Goal: Information Seeking & Learning: Learn about a topic

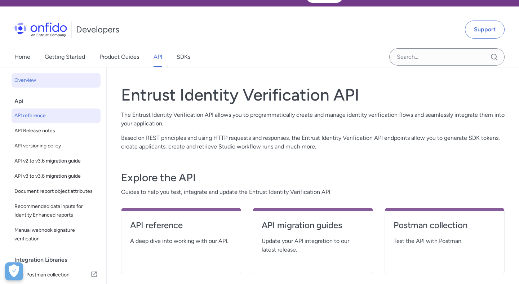
click at [61, 117] on span "API reference" at bounding box center [55, 115] width 83 height 9
select select "http"
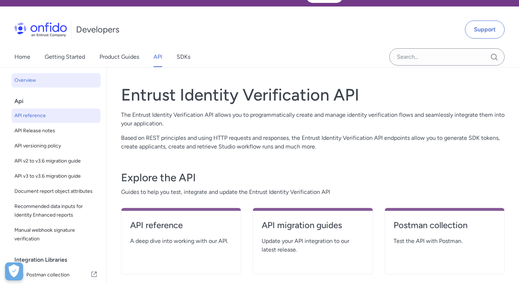
select select "http"
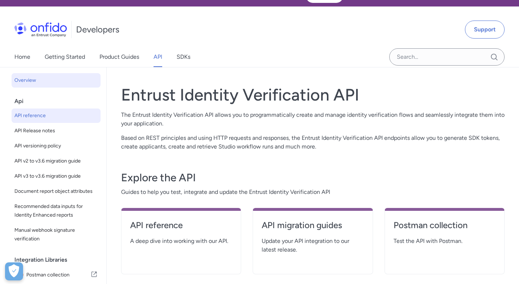
select select "http"
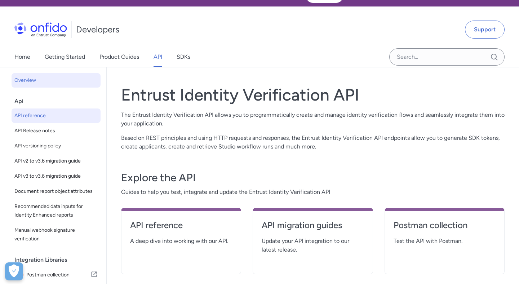
select select "http"
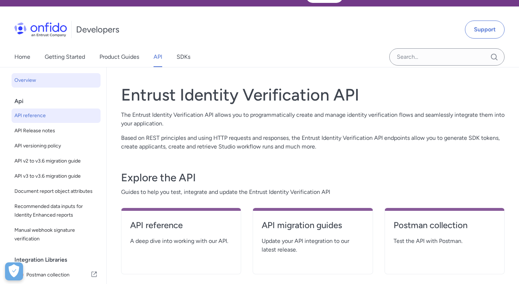
select select "http"
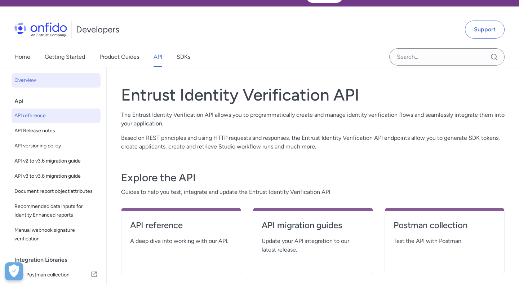
select select "http"
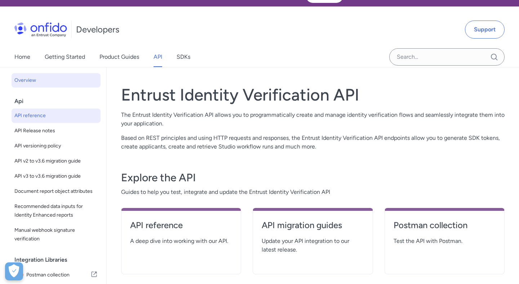
select select "http"
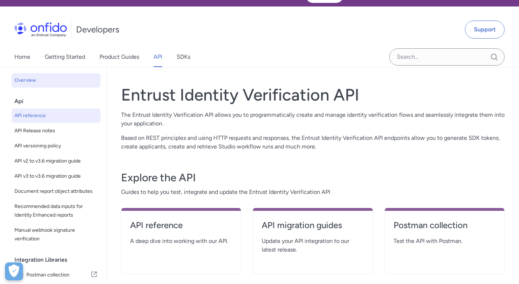
select select "http"
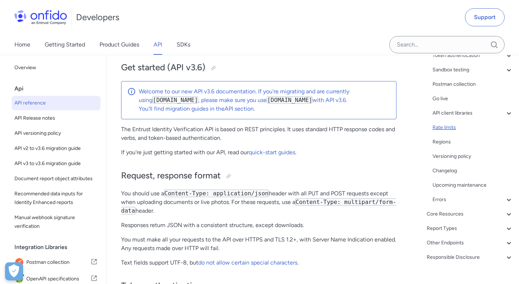
scroll to position [114, 0]
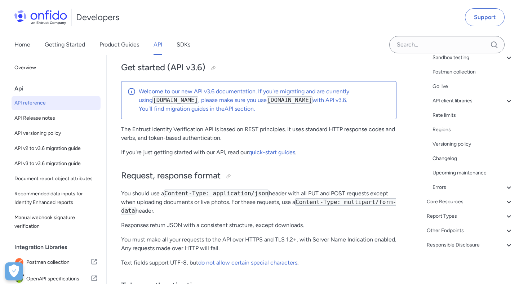
click at [473, 106] on div "Get started (API v3.6) Request, response format Token authentication - OAuth ac…" at bounding box center [472, 101] width 81 height 182
click at [480, 103] on div "API client libraries" at bounding box center [472, 101] width 81 height 9
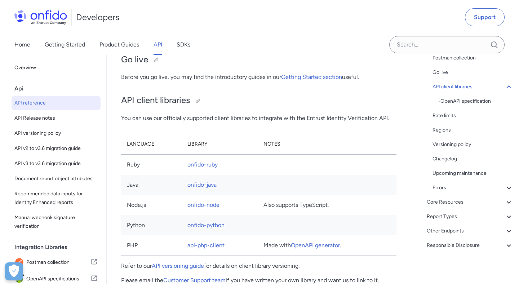
scroll to position [128, 0]
click at [451, 200] on div "Core Resources" at bounding box center [470, 201] width 86 height 9
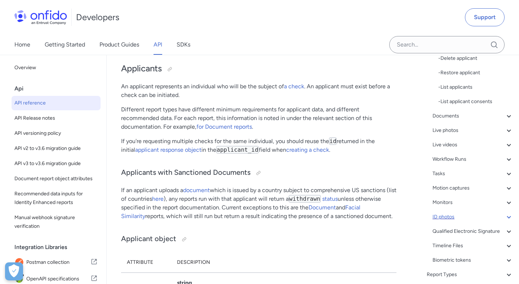
scroll to position [236, 0]
click at [468, 119] on div "Documents" at bounding box center [472, 116] width 81 height 9
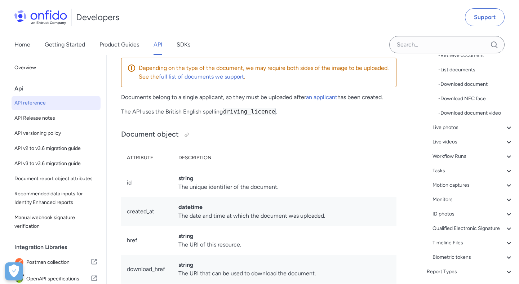
scroll to position [215, 0]
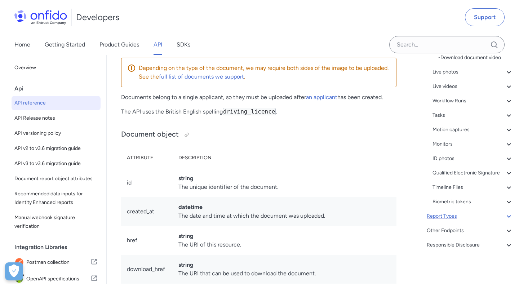
click at [453, 213] on div "Report Types" at bounding box center [470, 216] width 86 height 9
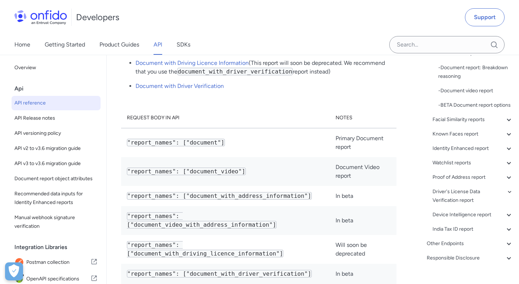
scroll to position [31932, 0]
click at [465, 242] on div "Other Endpoints" at bounding box center [470, 243] width 86 height 9
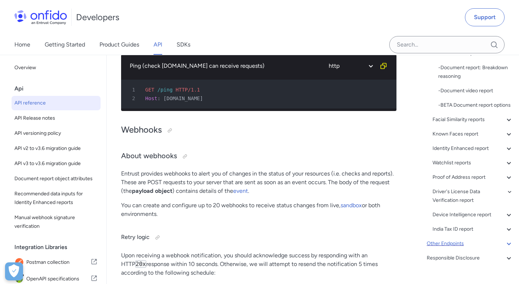
scroll to position [94, 0]
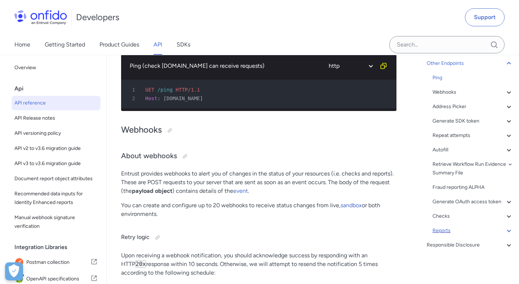
click at [445, 230] on div "Reports" at bounding box center [472, 230] width 81 height 9
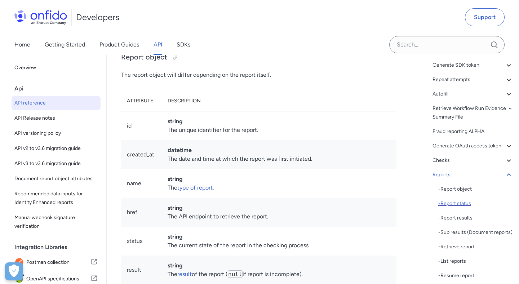
scroll to position [193, 0]
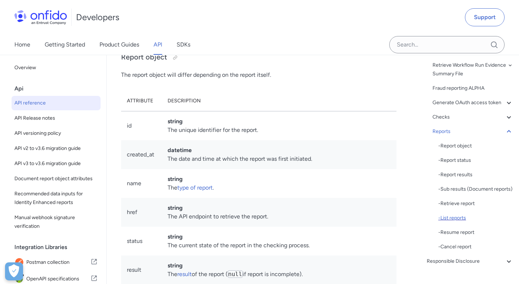
click at [452, 218] on div "- List reports" at bounding box center [475, 218] width 75 height 9
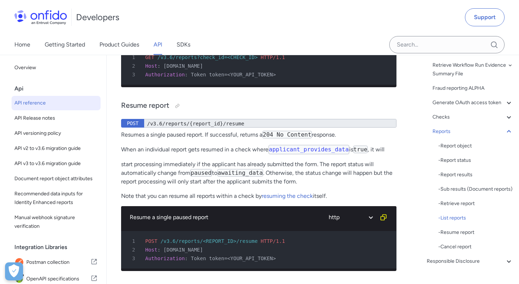
scroll to position [87238, 0]
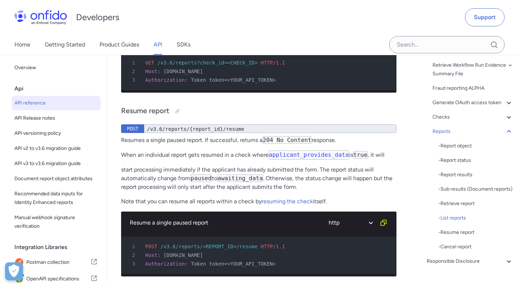
drag, startPoint x: 147, startPoint y: 99, endPoint x: 268, endPoint y: 99, distance: 120.7
drag, startPoint x: 245, startPoint y: 100, endPoint x: 167, endPoint y: 99, distance: 77.8
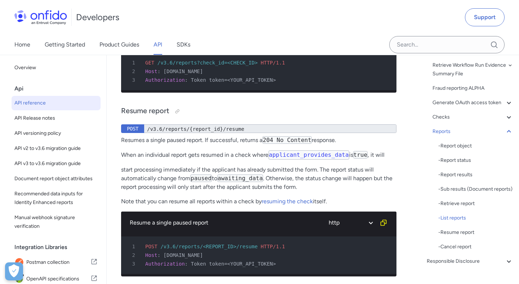
copy div "/v3.6/r"
copy div "/v3.6/reports?check_id={check_id}"
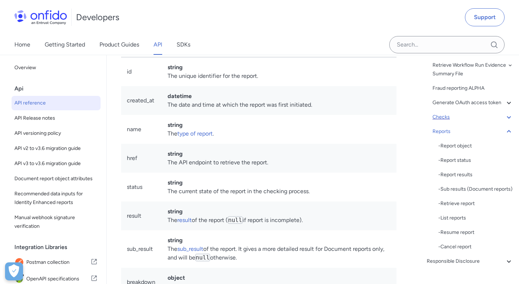
scroll to position [0, 0]
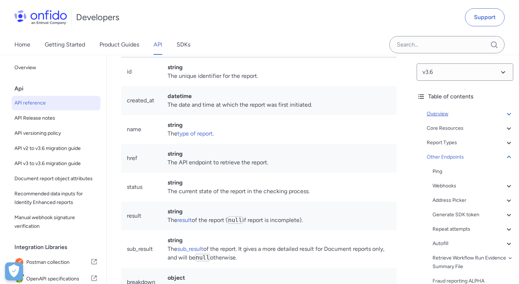
click at [454, 113] on div "Overview" at bounding box center [470, 114] width 86 height 9
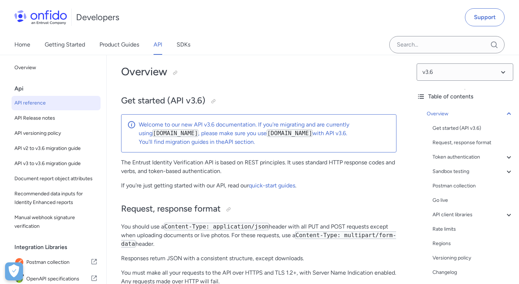
scroll to position [43, 0]
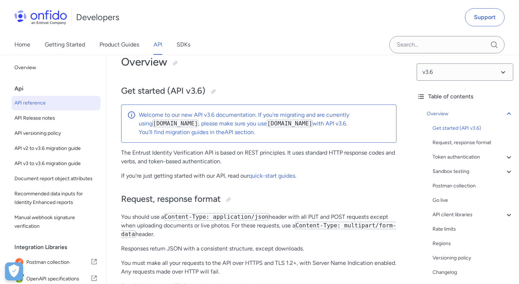
drag, startPoint x: 259, startPoint y: 125, endPoint x: 316, endPoint y: 125, distance: 57.3
click at [312, 125] on code "[DOMAIN_NAME]" at bounding box center [290, 124] width 46 height 8
copy code "[DOMAIN_NAME]"
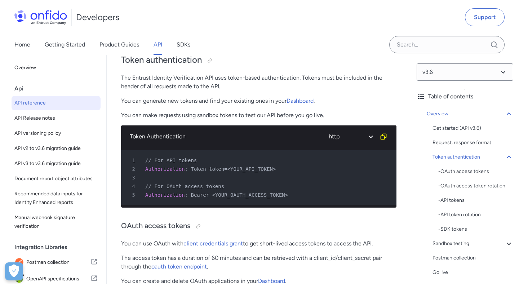
scroll to position [295, 0]
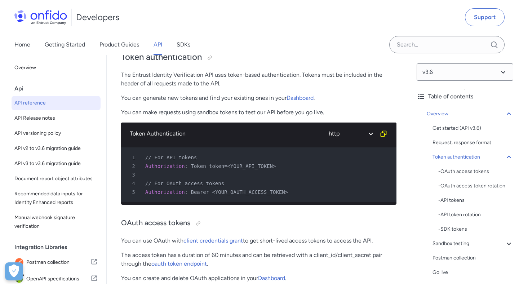
click at [199, 166] on span "Token token=<YOUR_API_TOKEN>" at bounding box center [233, 166] width 85 height 6
click at [215, 176] on div "3" at bounding box center [255, 174] width 262 height 9
drag, startPoint x: 191, startPoint y: 166, endPoint x: 227, endPoint y: 166, distance: 36.0
click at [227, 166] on span "Token token=<YOUR_API_TOKEN>" at bounding box center [233, 166] width 85 height 6
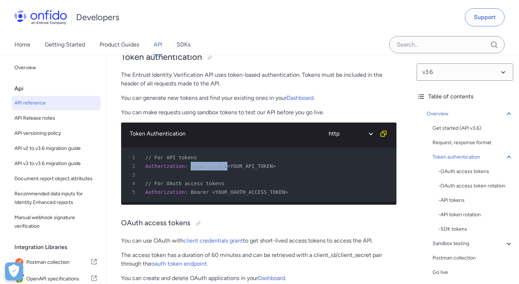
copy span "Token token="
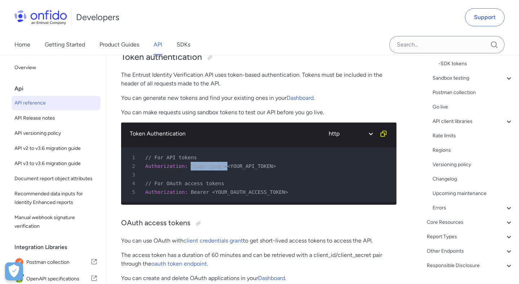
scroll to position [186, 0]
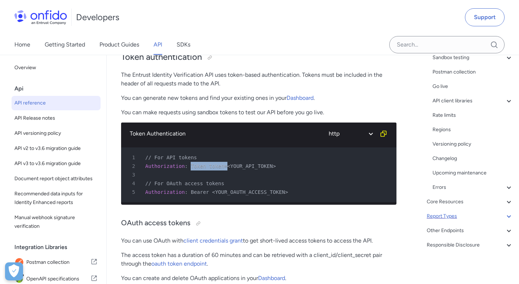
click at [461, 217] on div "Report Types" at bounding box center [470, 216] width 86 height 9
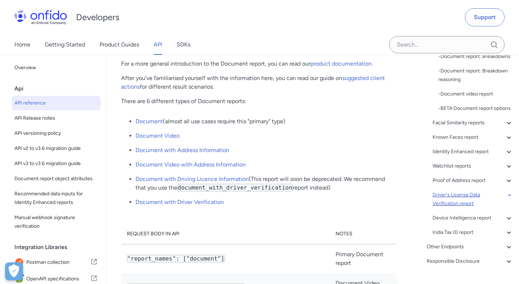
scroll to position [164, 0]
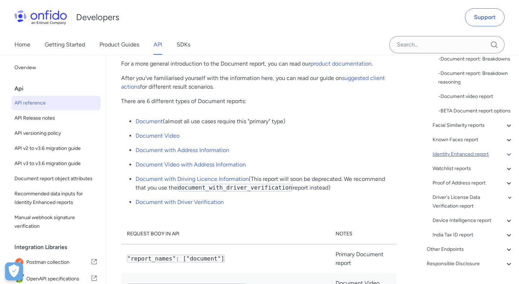
click at [468, 155] on div "Identity Enhanced report" at bounding box center [472, 154] width 81 height 9
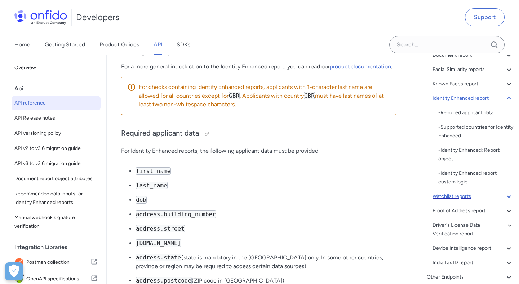
scroll to position [97, 0]
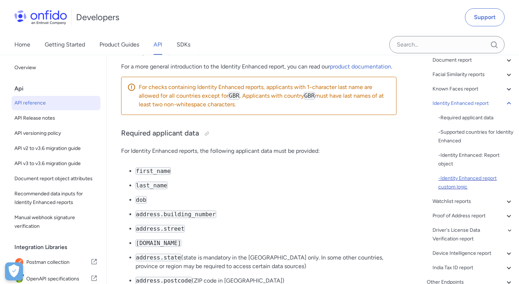
click at [452, 178] on div "- Identity Enhanced report custom logic" at bounding box center [475, 182] width 75 height 17
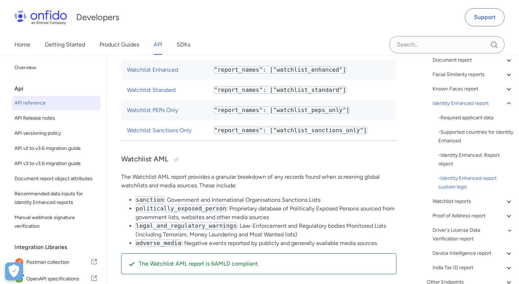
scroll to position [53518, 0]
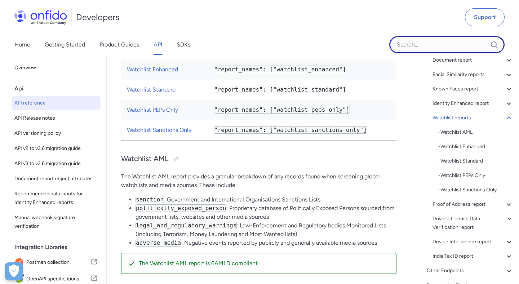
click at [414, 46] on input "Onfido search input field" at bounding box center [446, 44] width 115 height 17
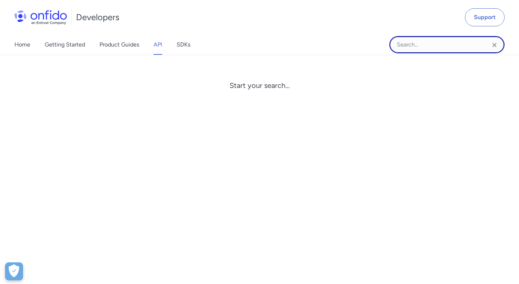
paste input "total_number_of_sources"
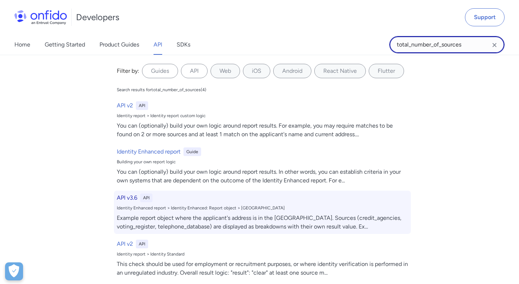
type input "total_number_of_sources"
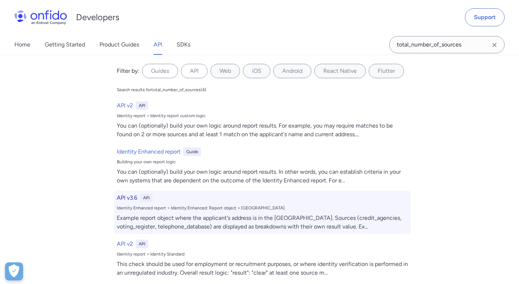
click at [152, 222] on div "Example report object where the applicant's address is in the [GEOGRAPHIC_DATA]…" at bounding box center [262, 222] width 291 height 17
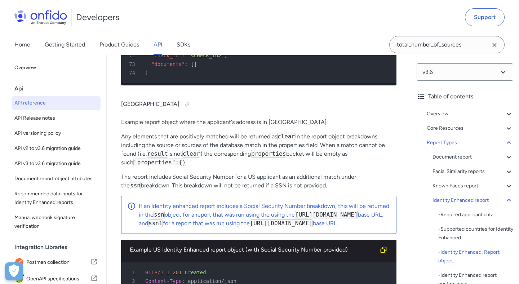
scroll to position [52110, 0]
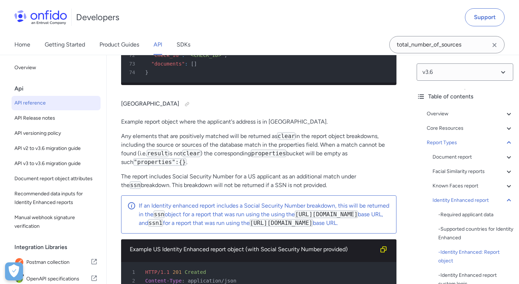
click at [496, 44] on icon "Clear search field button" at bounding box center [494, 45] width 9 height 9
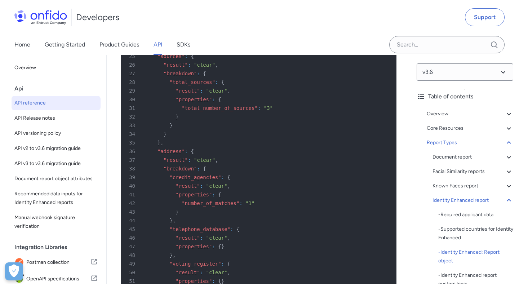
scroll to position [51702, 0]
